Goal: Check status: Check status

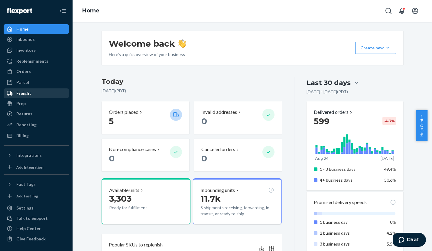
click at [21, 91] on div "Freight" at bounding box center [23, 93] width 15 height 6
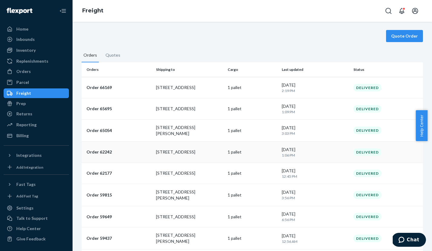
scroll to position [37, 0]
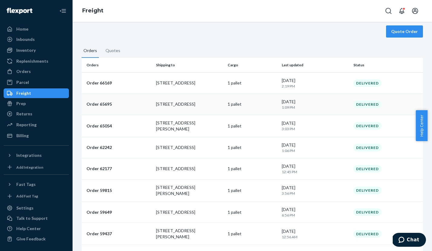
click at [102, 104] on p "Order 65695" at bounding box center [118, 104] width 65 height 6
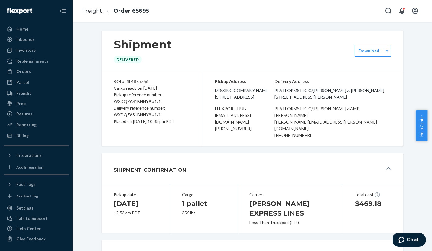
scroll to position [45, 0]
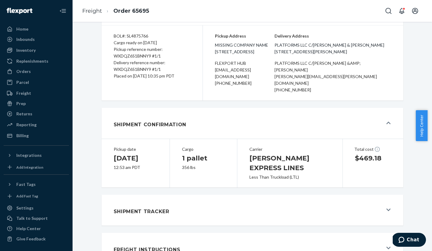
click at [386, 207] on icon at bounding box center [388, 209] width 4 height 5
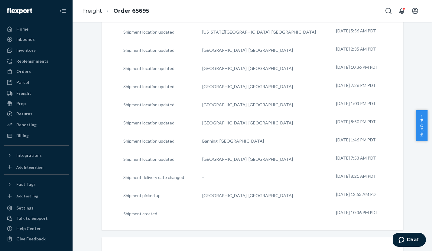
scroll to position [494, 0]
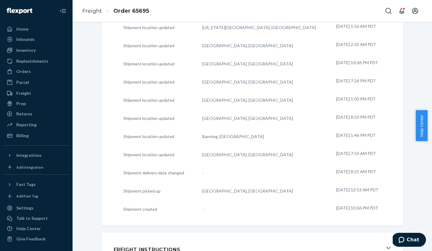
click at [387, 246] on icon at bounding box center [388, 247] width 4 height 2
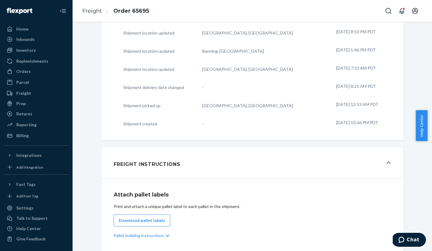
scroll to position [531, 0]
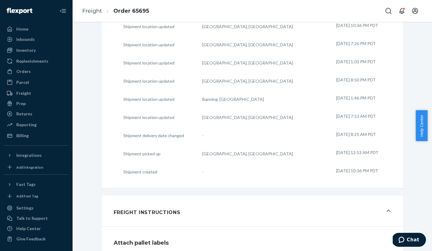
click at [386, 208] on icon at bounding box center [388, 210] width 4 height 5
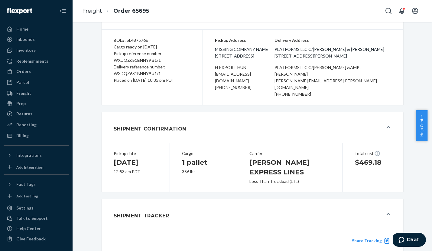
scroll to position [0, 0]
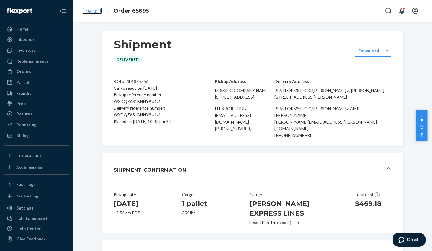
click at [92, 11] on link "Freight" at bounding box center [92, 11] width 20 height 7
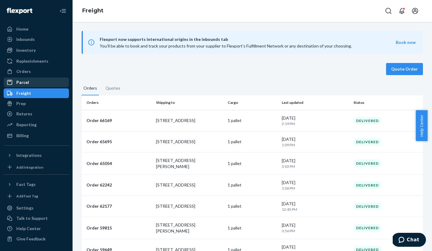
click at [23, 83] on div "Parcel" at bounding box center [22, 82] width 13 height 6
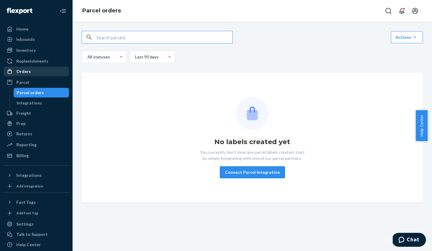
click at [23, 72] on div "Orders" at bounding box center [23, 71] width 15 height 6
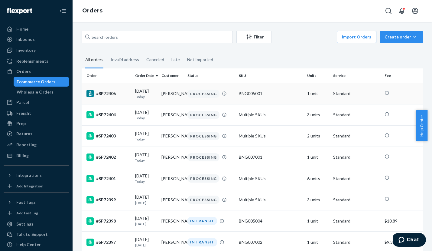
click at [106, 95] on div "#SP72406" at bounding box center [108, 93] width 44 height 7
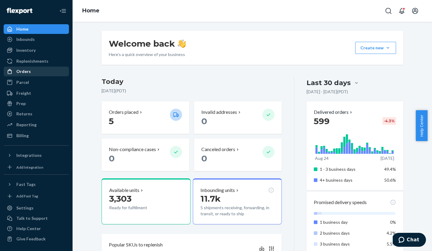
click at [21, 67] on link "Orders" at bounding box center [36, 72] width 65 height 10
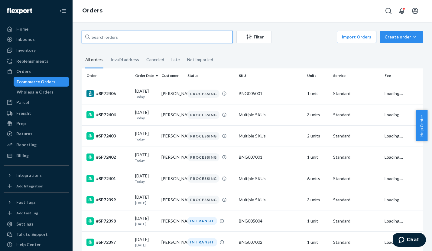
click at [112, 38] on input "text" at bounding box center [157, 37] width 151 height 12
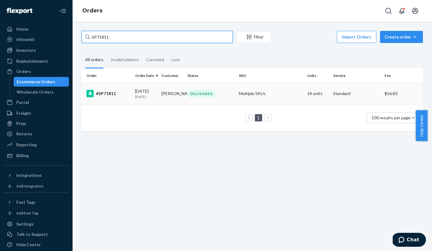
type input "SP71811"
click at [106, 92] on div "#SP71811" at bounding box center [108, 93] width 44 height 7
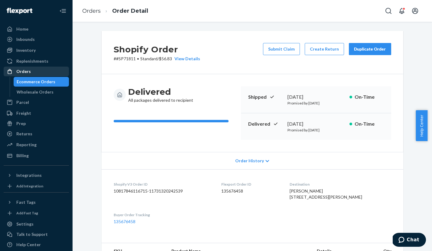
click at [24, 72] on div "Orders" at bounding box center [23, 71] width 15 height 6
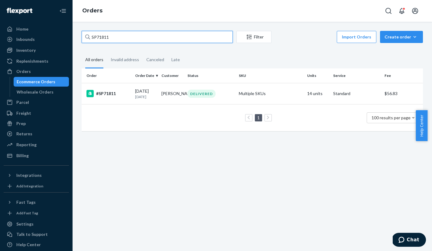
click at [102, 36] on input "SP71811" at bounding box center [157, 37] width 151 height 12
paste input "136459653"
type input "136459653"
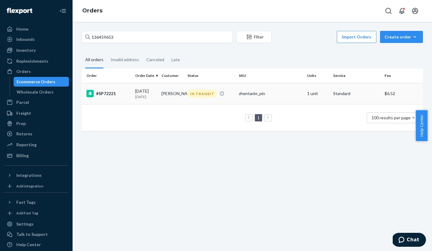
click at [107, 95] on div "#SP72221" at bounding box center [108, 93] width 44 height 7
